Goal: Task Accomplishment & Management: Manage account settings

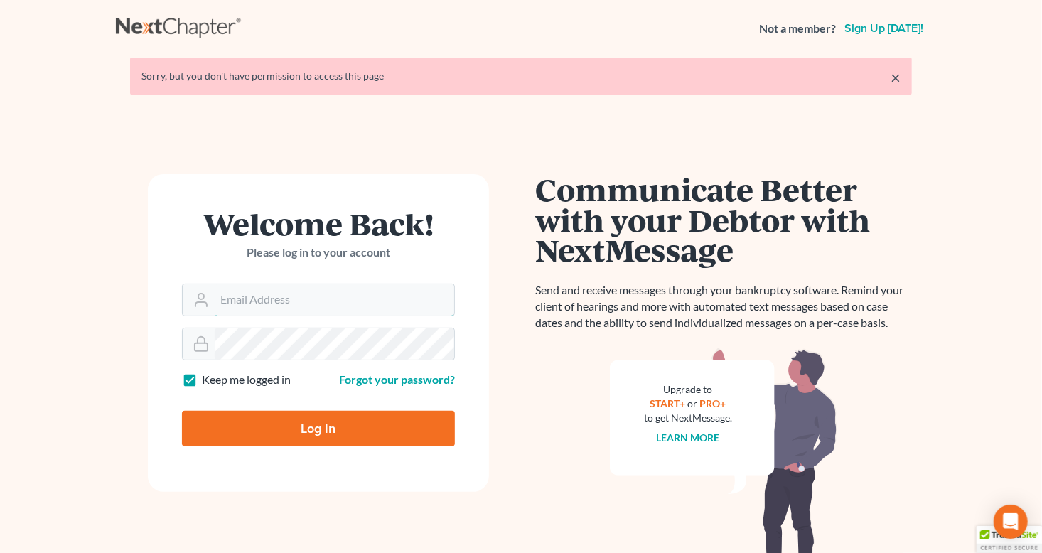
type input "[PERSON_NAME][EMAIL_ADDRESS][DOMAIN_NAME]"
click at [286, 433] on input "Log In" at bounding box center [318, 429] width 273 height 36
type input "Thinking..."
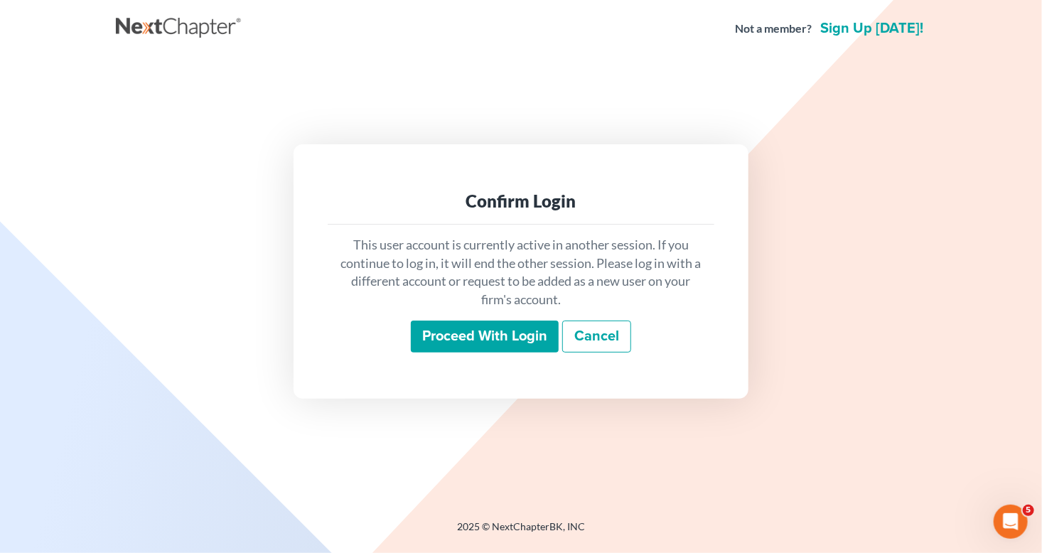
click at [458, 335] on input "Proceed with login" at bounding box center [485, 336] width 148 height 33
